Goal: Task Accomplishment & Management: Use online tool/utility

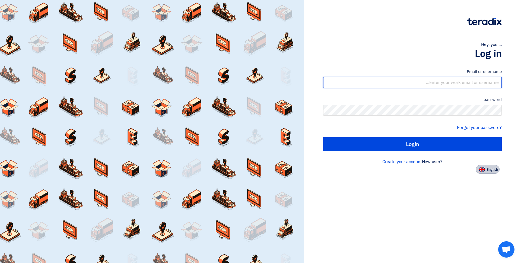
type input "[EMAIL_ADDRESS][DOMAIN_NAME]"
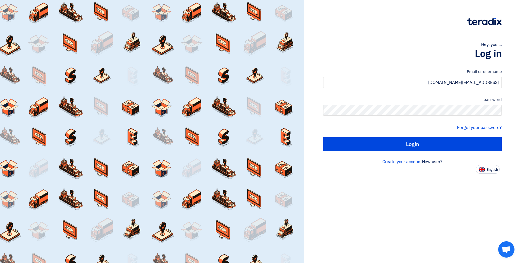
drag, startPoint x: 484, startPoint y: 167, endPoint x: 485, endPoint y: 170, distance: 2.9
click at [485, 168] on button "English" at bounding box center [487, 169] width 24 height 9
type input "Sign in"
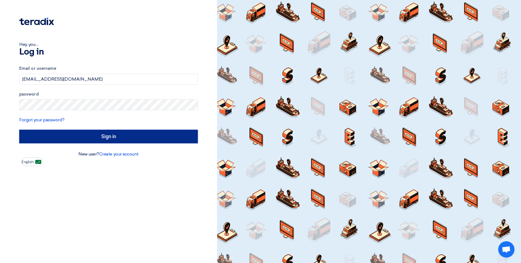
drag, startPoint x: 120, startPoint y: 136, endPoint x: 122, endPoint y: 138, distance: 2.9
click at [121, 136] on input "Sign in" at bounding box center [108, 137] width 178 height 14
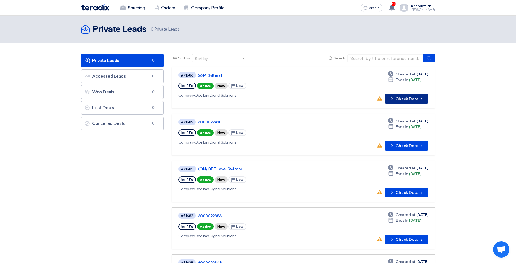
click at [402, 99] on font "Check Details" at bounding box center [409, 99] width 27 height 5
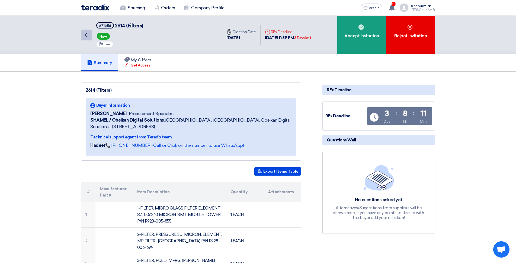
click at [88, 36] on icon "Back" at bounding box center [86, 35] width 7 height 7
